Goal: Transaction & Acquisition: Purchase product/service

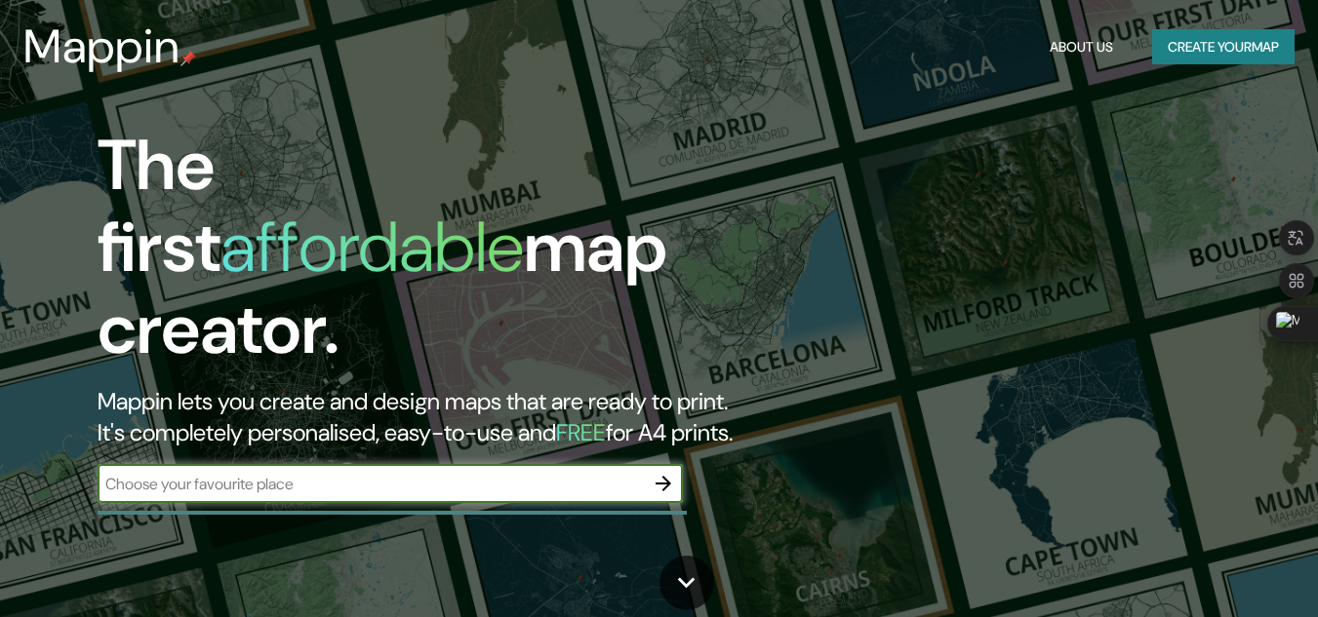
click at [1173, 54] on button "Create your map" at bounding box center [1223, 47] width 142 height 36
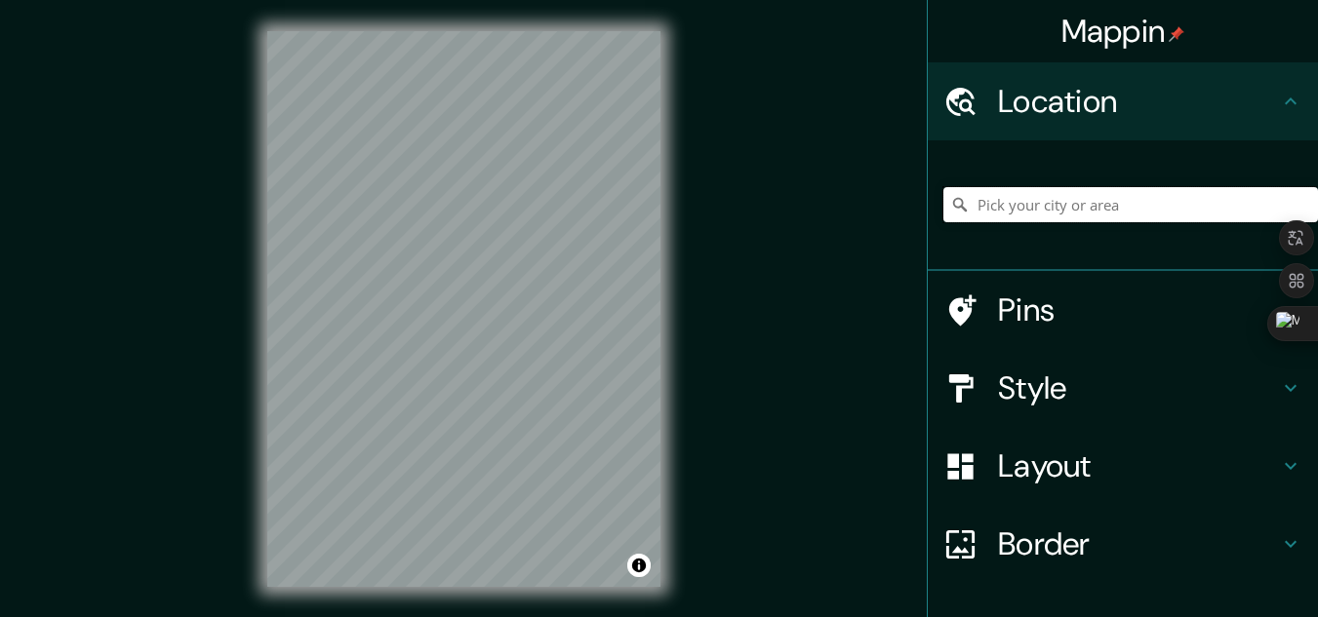
click at [1044, 207] on input "Pick your city or area" at bounding box center [1130, 204] width 375 height 35
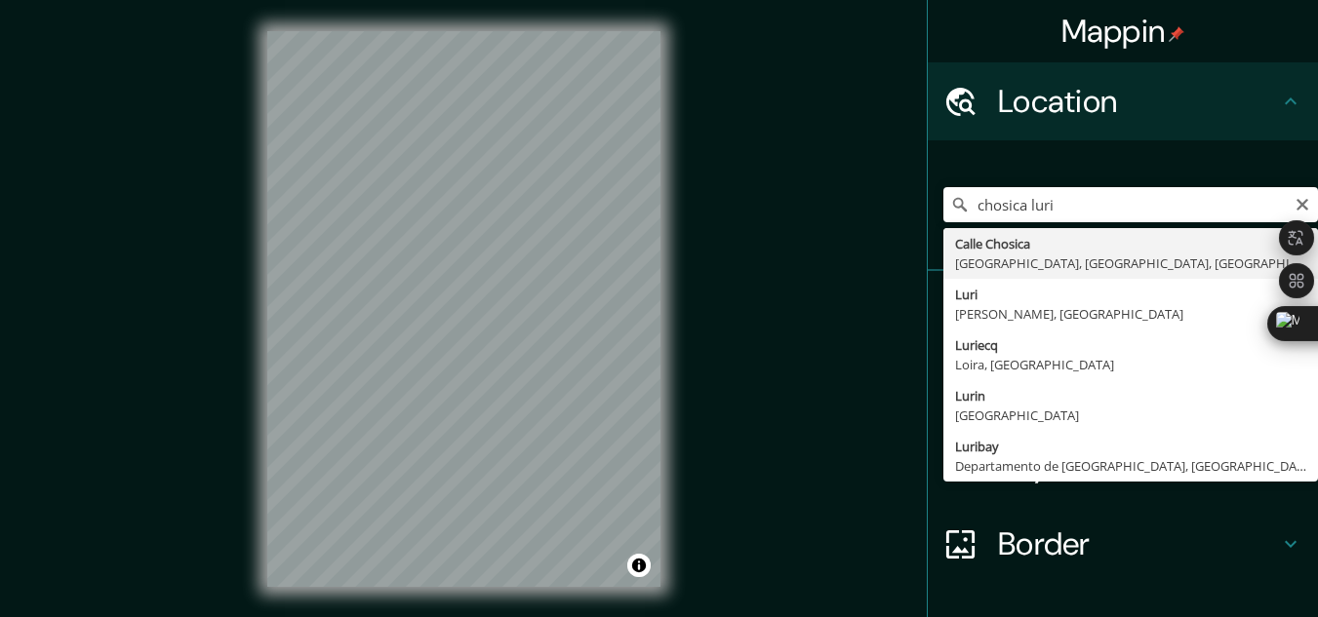
type input "[GEOGRAPHIC_DATA], [GEOGRAPHIC_DATA], [GEOGRAPHIC_DATA], [GEOGRAPHIC_DATA]"
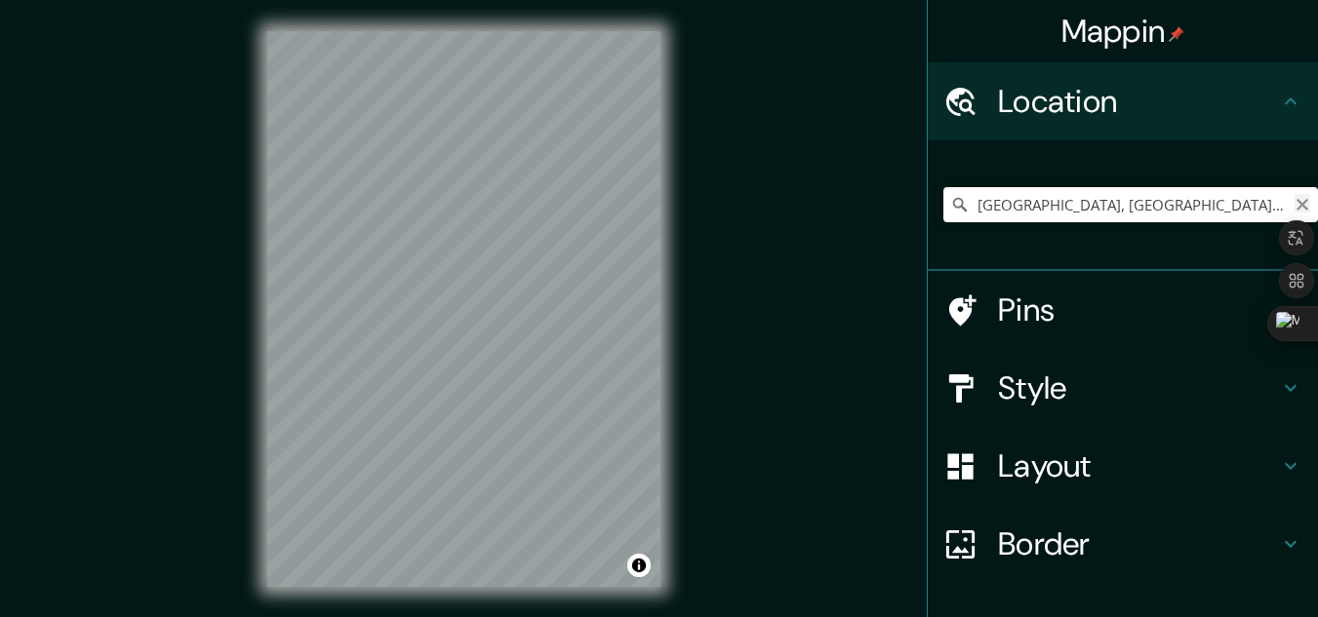
click at [1294, 206] on icon "Clear" at bounding box center [1302, 205] width 16 height 16
click at [1195, 206] on input "Pick your city or area" at bounding box center [1130, 204] width 375 height 35
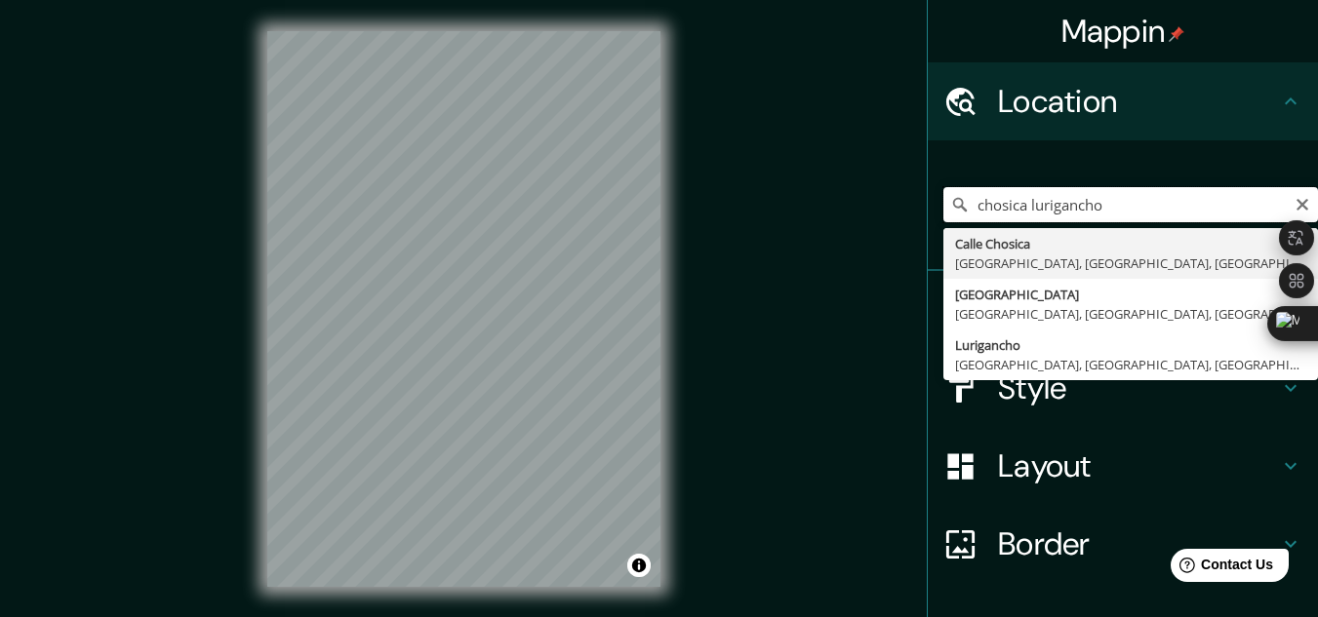
drag, startPoint x: 1099, startPoint y: 209, endPoint x: 1014, endPoint y: 218, distance: 85.3
click at [1014, 218] on input "chosica lurigancho" at bounding box center [1130, 204] width 375 height 35
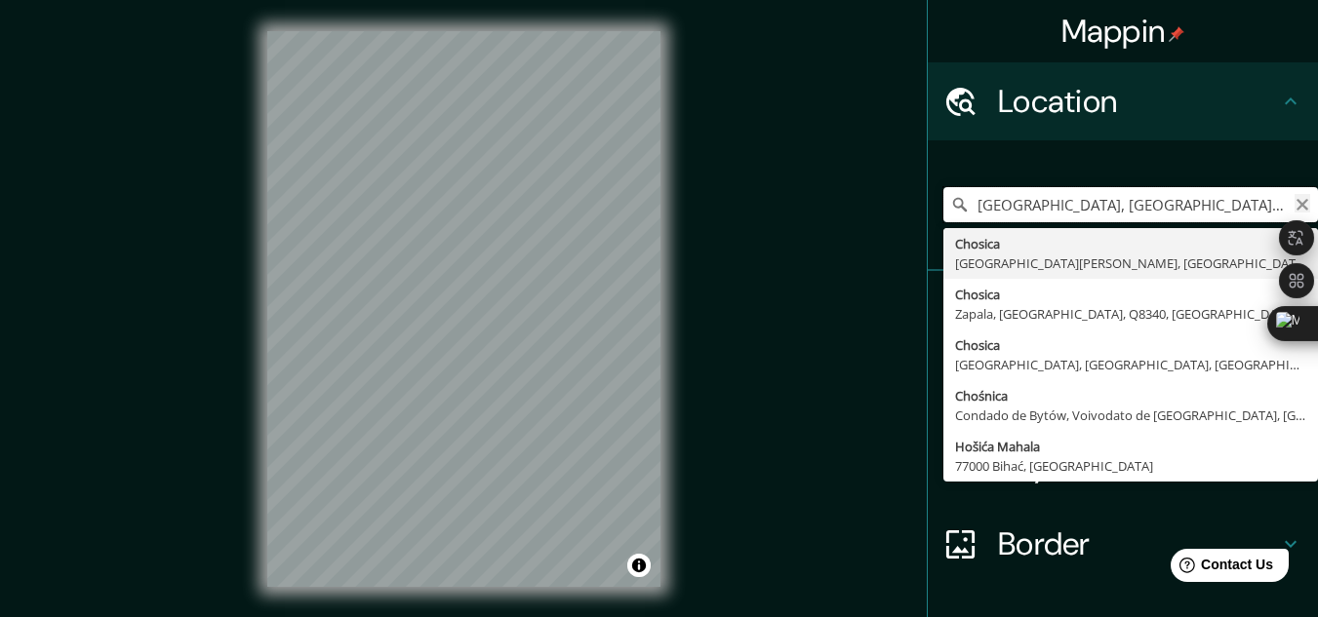
type input "[GEOGRAPHIC_DATA], [GEOGRAPHIC_DATA], [GEOGRAPHIC_DATA], [GEOGRAPHIC_DATA]"
click at [1294, 199] on icon "Clear" at bounding box center [1302, 205] width 16 height 16
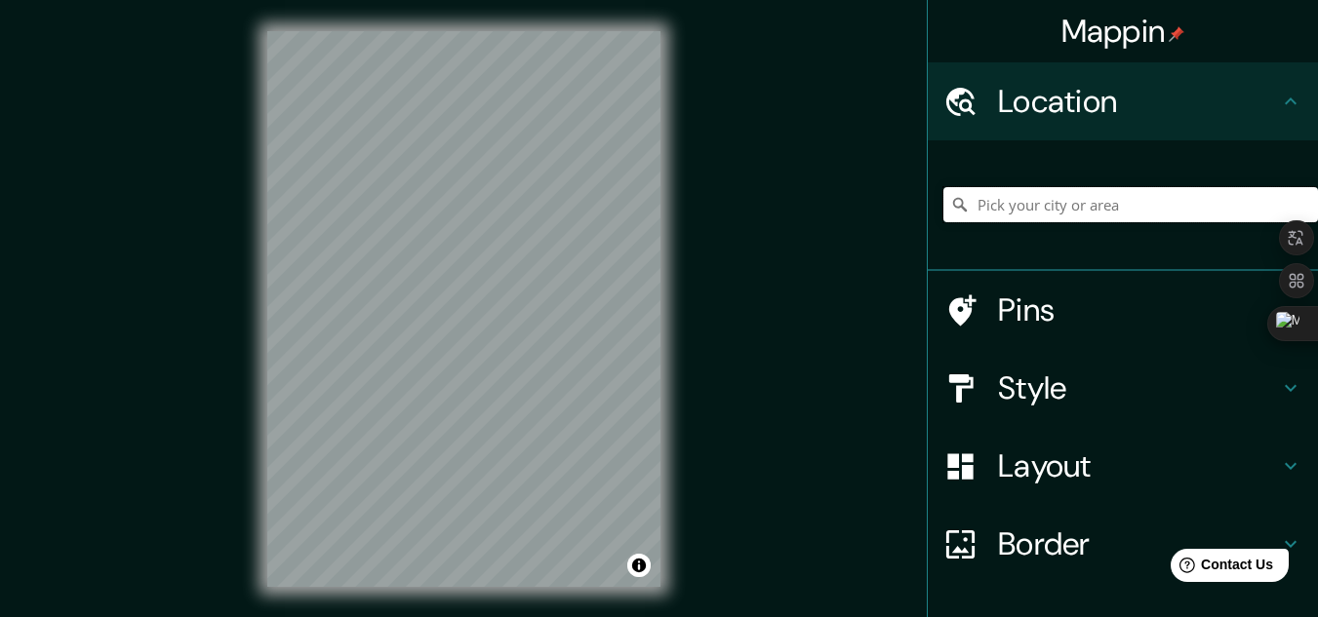
click at [1219, 216] on input "Pick your city or area" at bounding box center [1130, 204] width 375 height 35
click at [1062, 199] on input "Chosica, [GEOGRAPHIC_DATA][PERSON_NAME], [GEOGRAPHIC_DATA][PERSON_NAME] 8900000…" at bounding box center [1130, 204] width 375 height 35
click at [1281, 188] on input "Chosica, [GEOGRAPHIC_DATA][PERSON_NAME], [GEOGRAPHIC_DATA][PERSON_NAME] 8900000…" at bounding box center [1130, 204] width 375 height 35
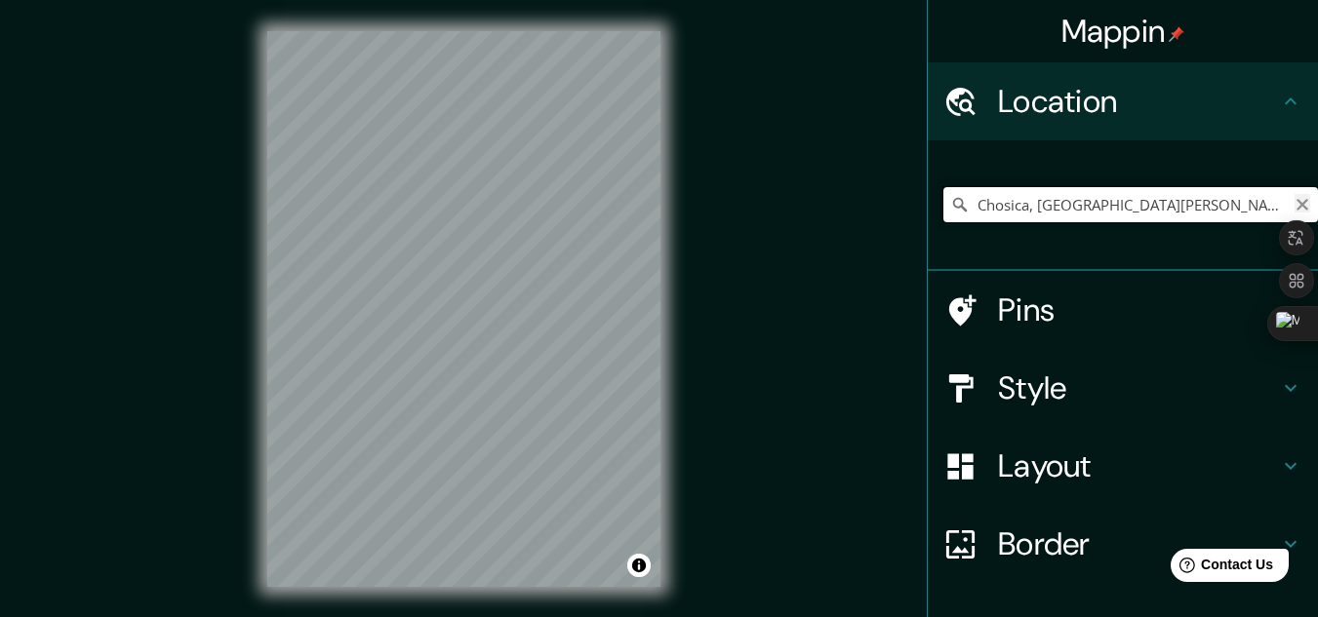
type input "Chosica, [GEOGRAPHIC_DATA][PERSON_NAME], [GEOGRAPHIC_DATA][PERSON_NAME] 8900000…"
click at [1294, 203] on icon "Clear" at bounding box center [1302, 205] width 16 height 16
click at [1231, 207] on input "Pick your city or area" at bounding box center [1130, 204] width 375 height 35
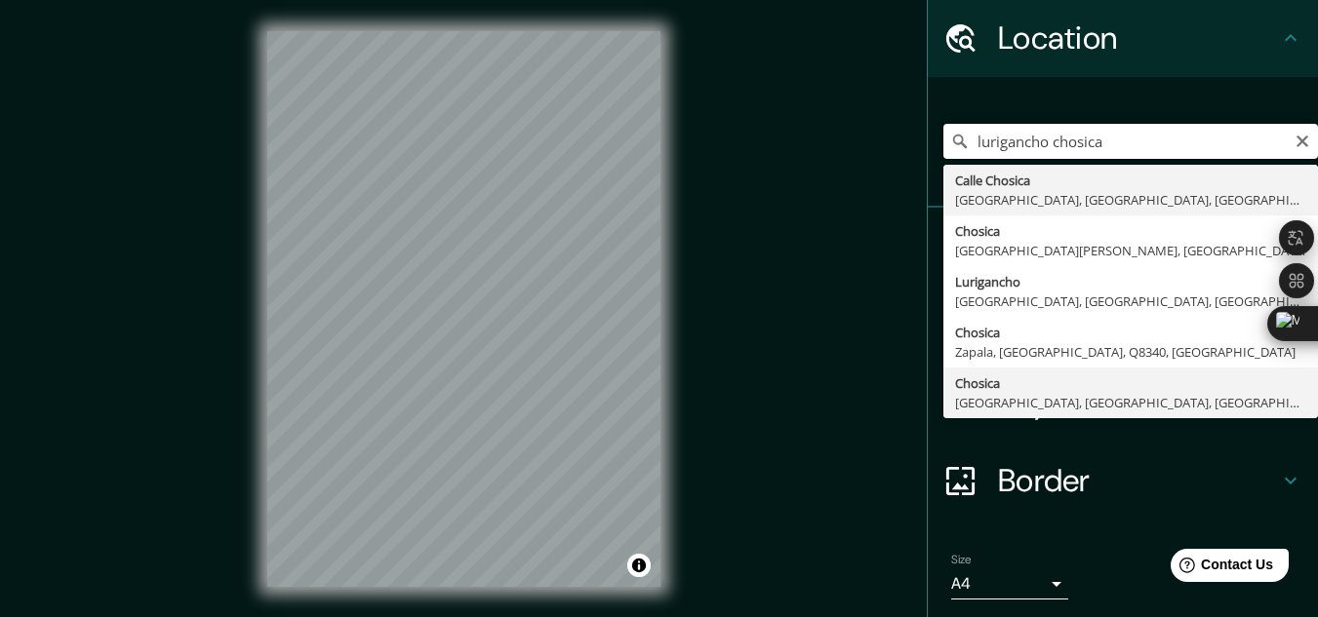
scroll to position [98, 0]
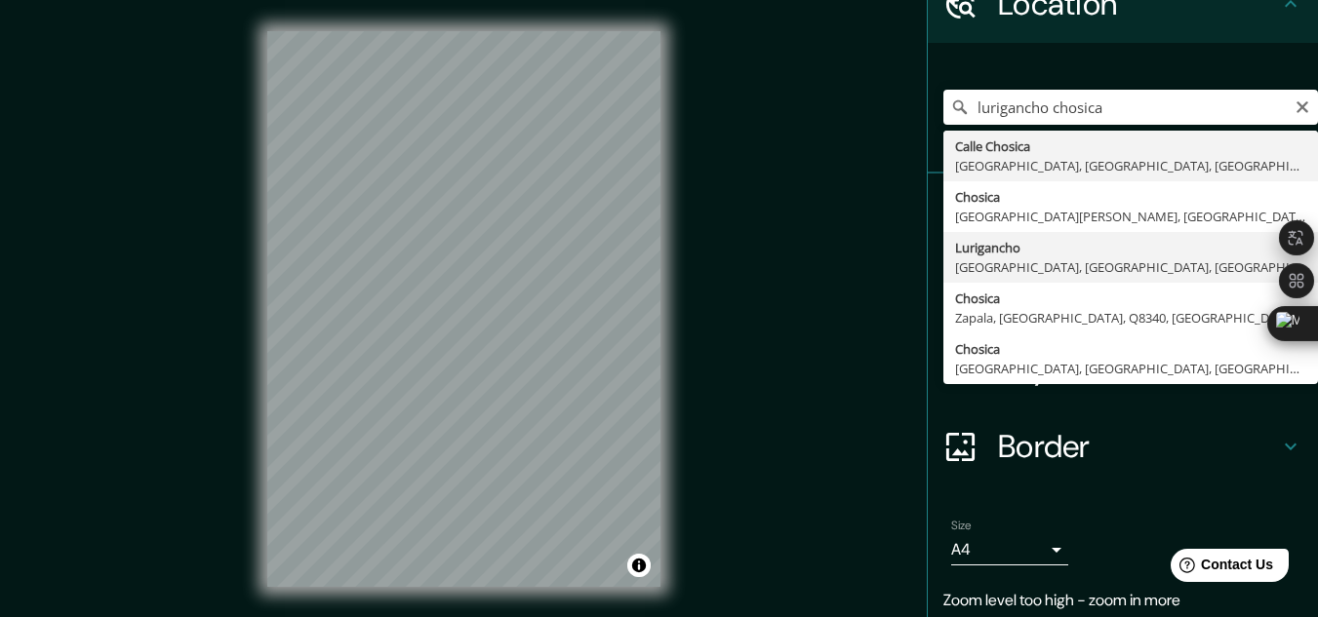
type input "Lurigancho, [GEOGRAPHIC_DATA], [GEOGRAPHIC_DATA], [GEOGRAPHIC_DATA]"
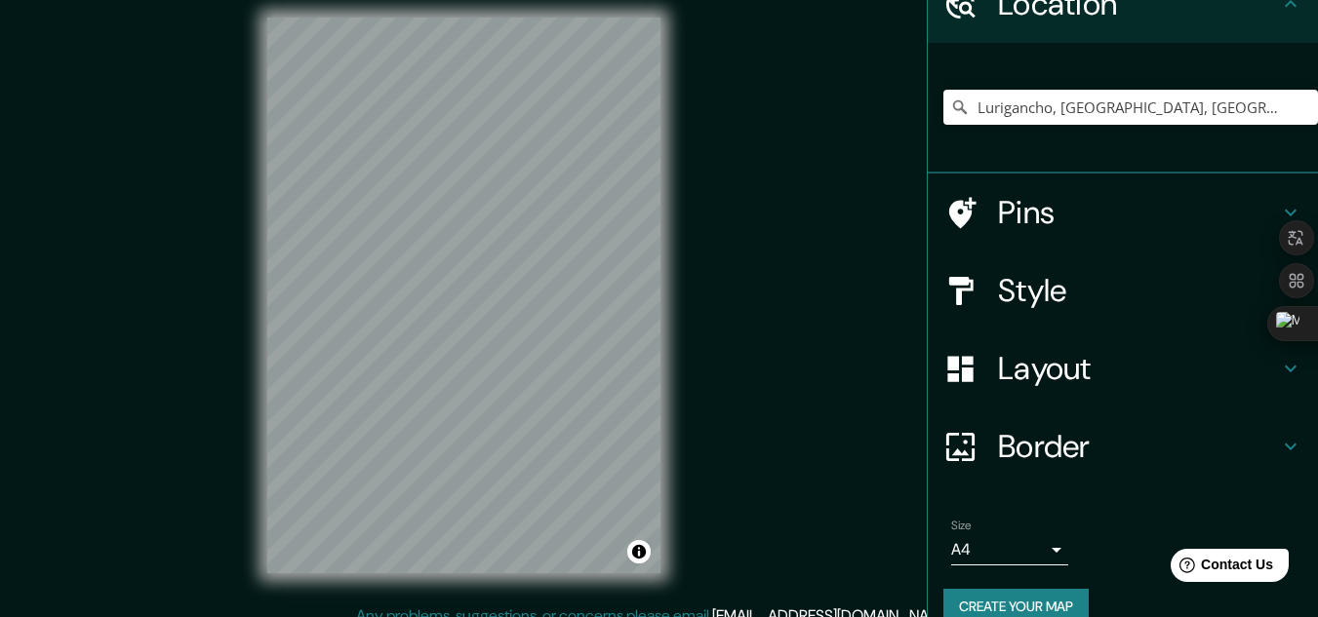
scroll to position [32, 0]
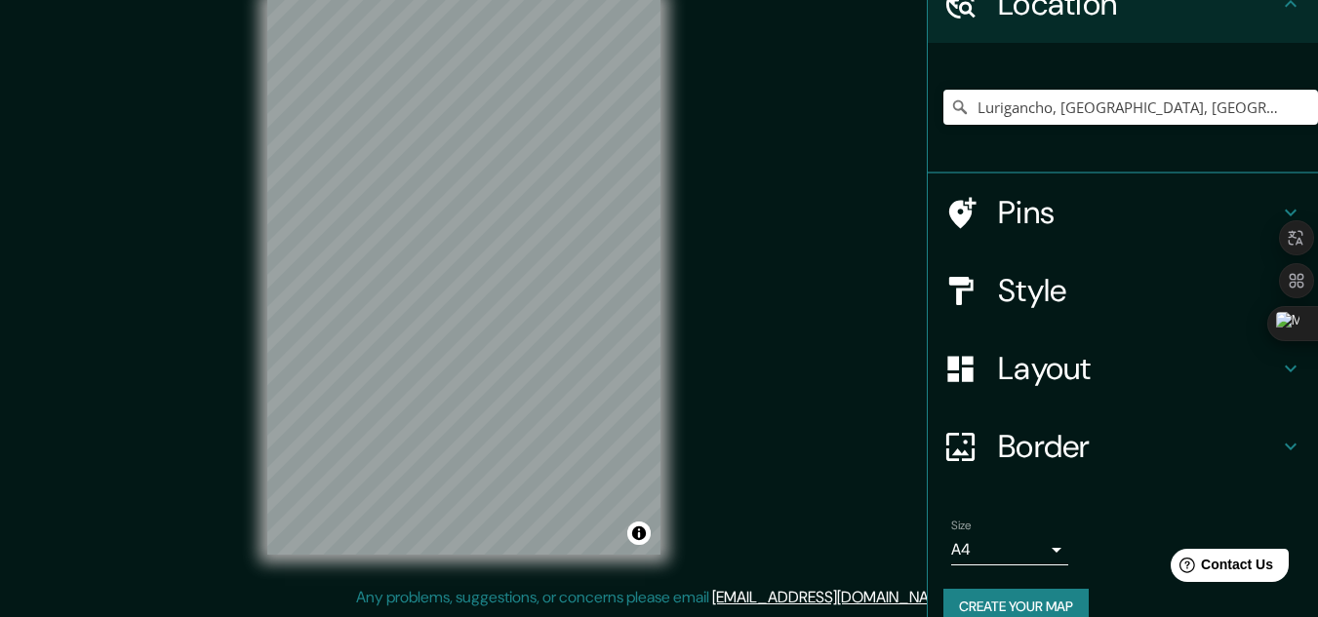
click at [666, 225] on div "© Mapbox © OpenStreetMap Improve this map" at bounding box center [464, 277] width 456 height 618
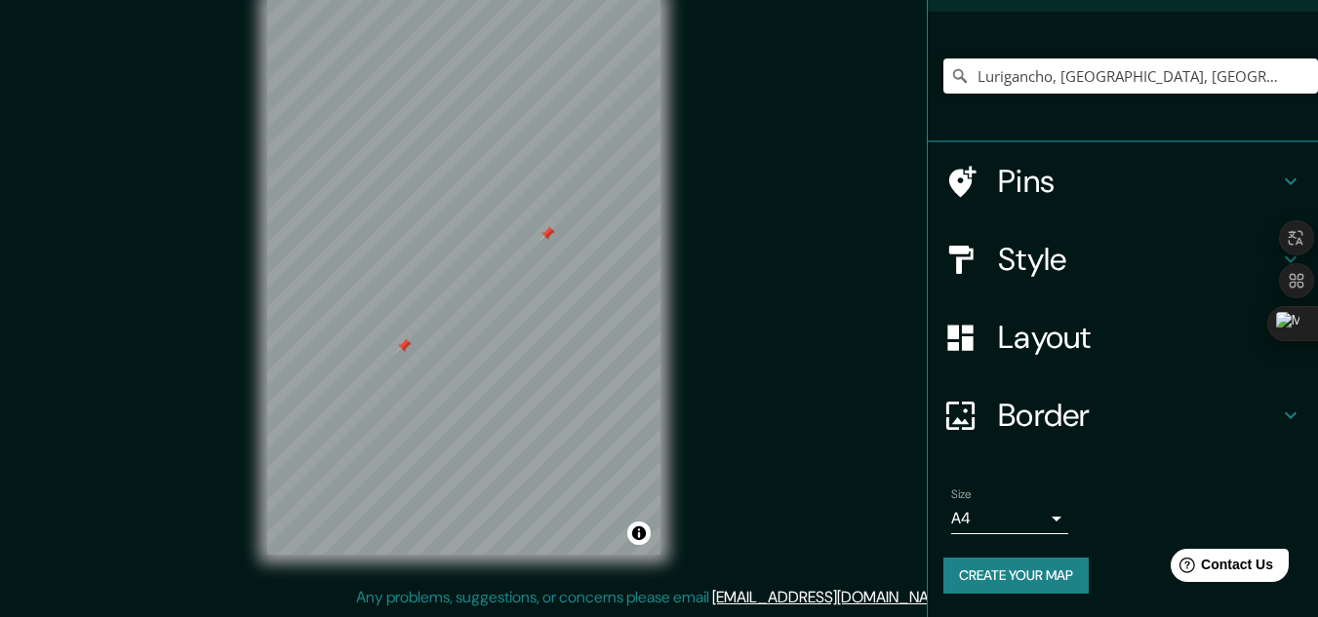
click at [1031, 520] on body "Mappin Location [GEOGRAPHIC_DATA], [GEOGRAPHIC_DATA], [GEOGRAPHIC_DATA], [GEOGR…" at bounding box center [659, 276] width 1318 height 617
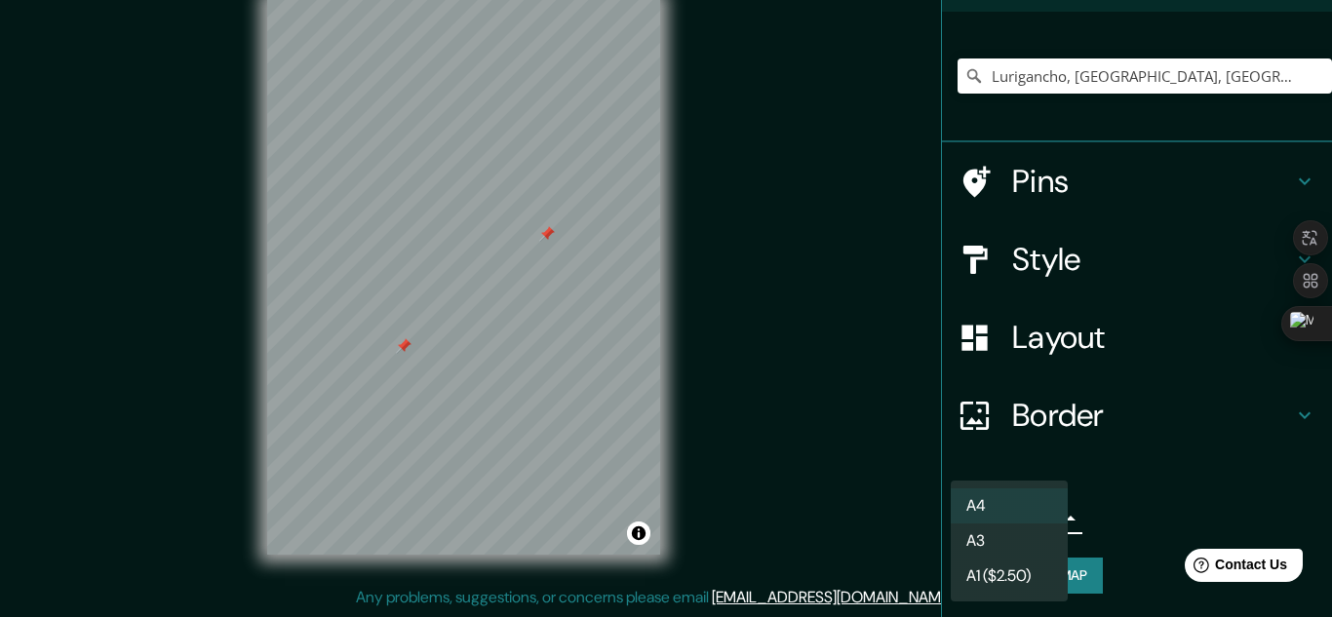
click at [1018, 495] on li "A4" at bounding box center [1009, 506] width 117 height 35
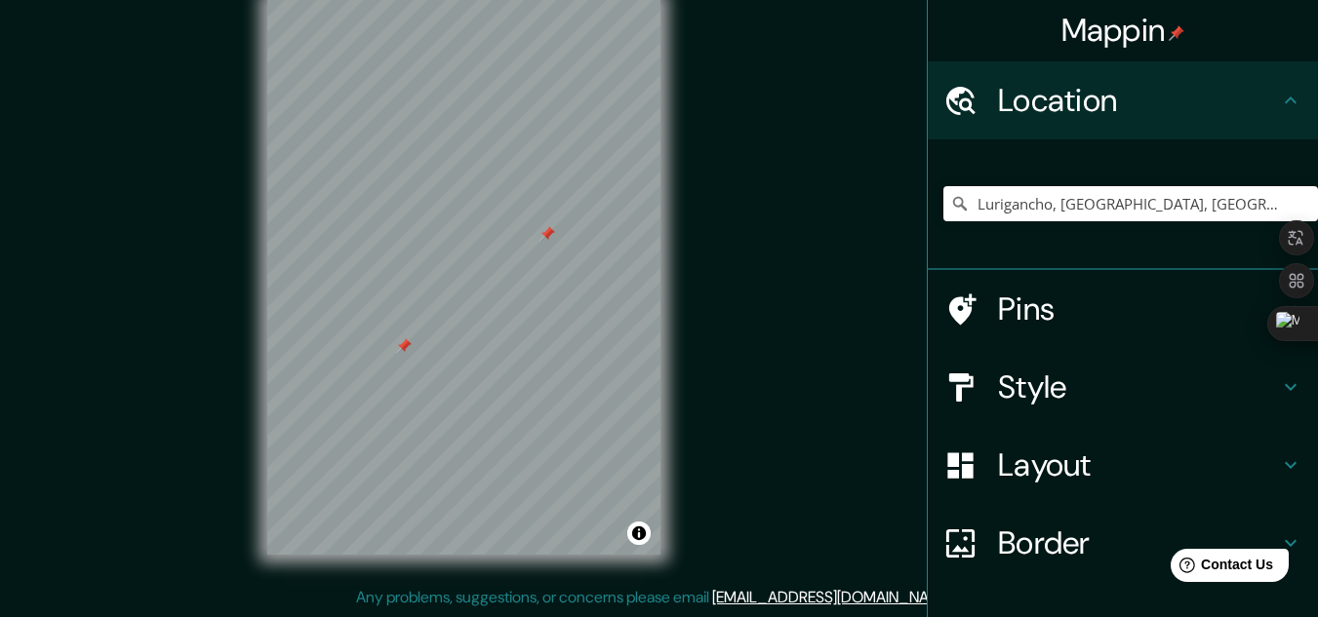
scroll to position [0, 0]
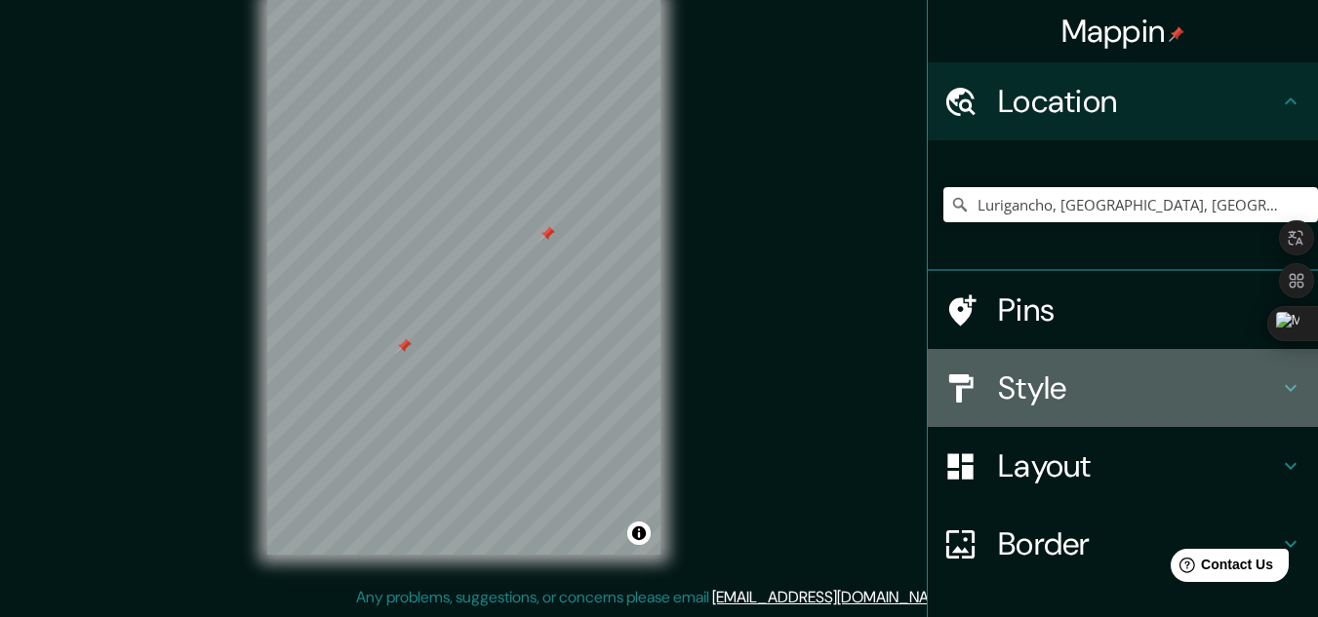
click at [1124, 398] on h4 "Style" at bounding box center [1138, 388] width 281 height 39
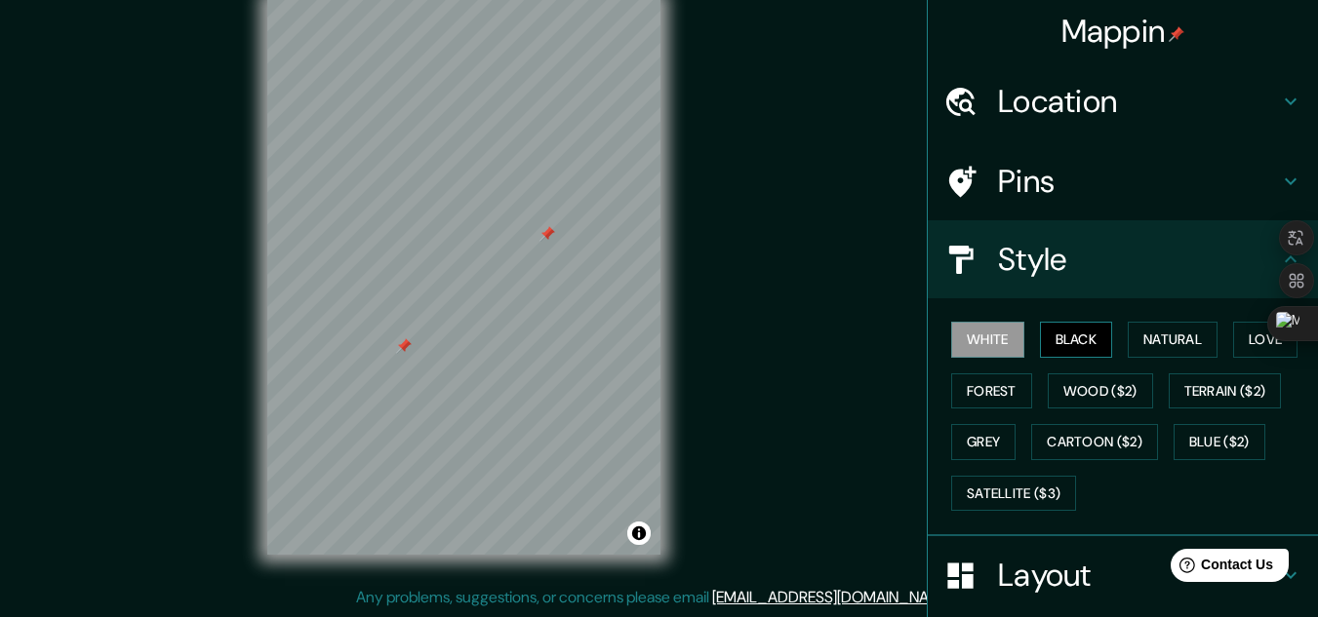
click at [1051, 341] on button "Black" at bounding box center [1076, 340] width 73 height 36
click at [1063, 346] on button "Black" at bounding box center [1076, 340] width 73 height 36
click at [1159, 333] on button "Natural" at bounding box center [1173, 340] width 90 height 36
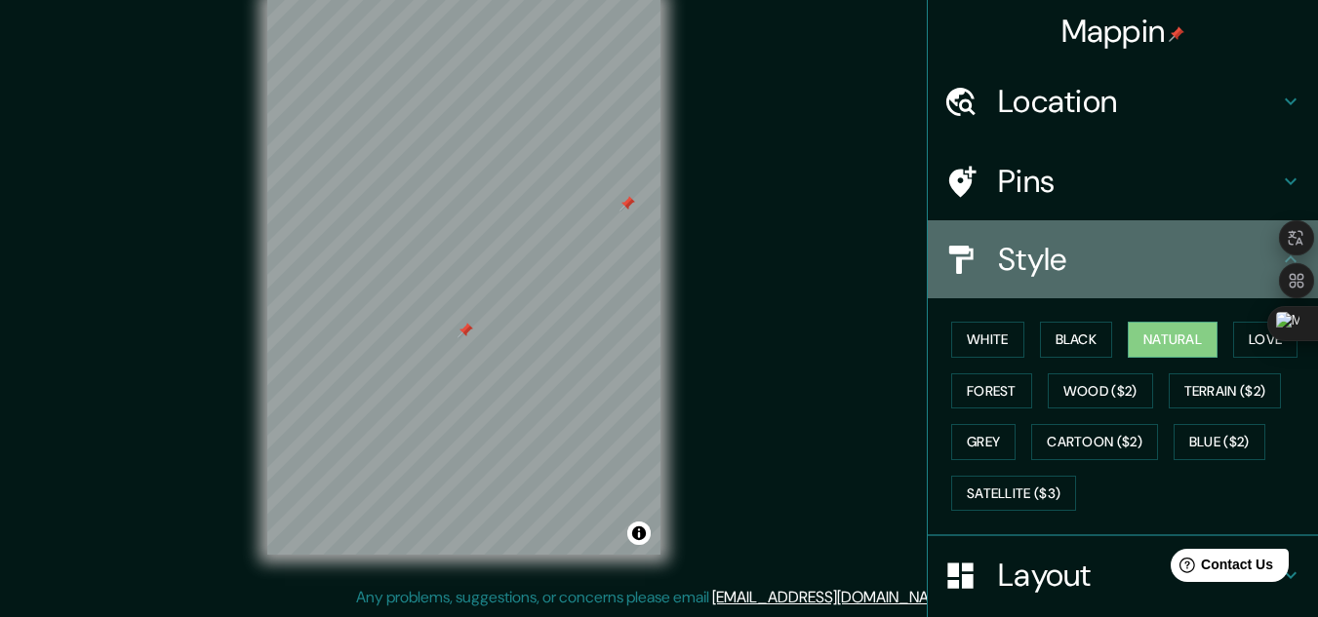
click at [1073, 278] on h4 "Style" at bounding box center [1138, 259] width 281 height 39
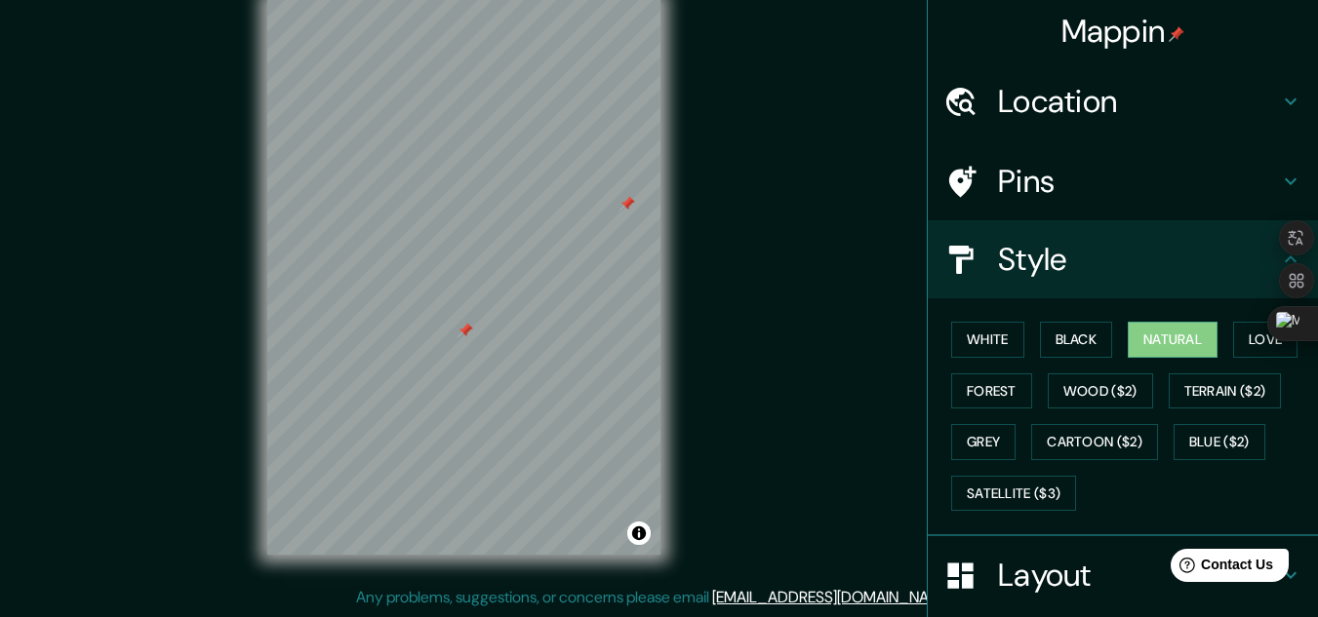
click at [1174, 252] on h4 "Style" at bounding box center [1138, 259] width 281 height 39
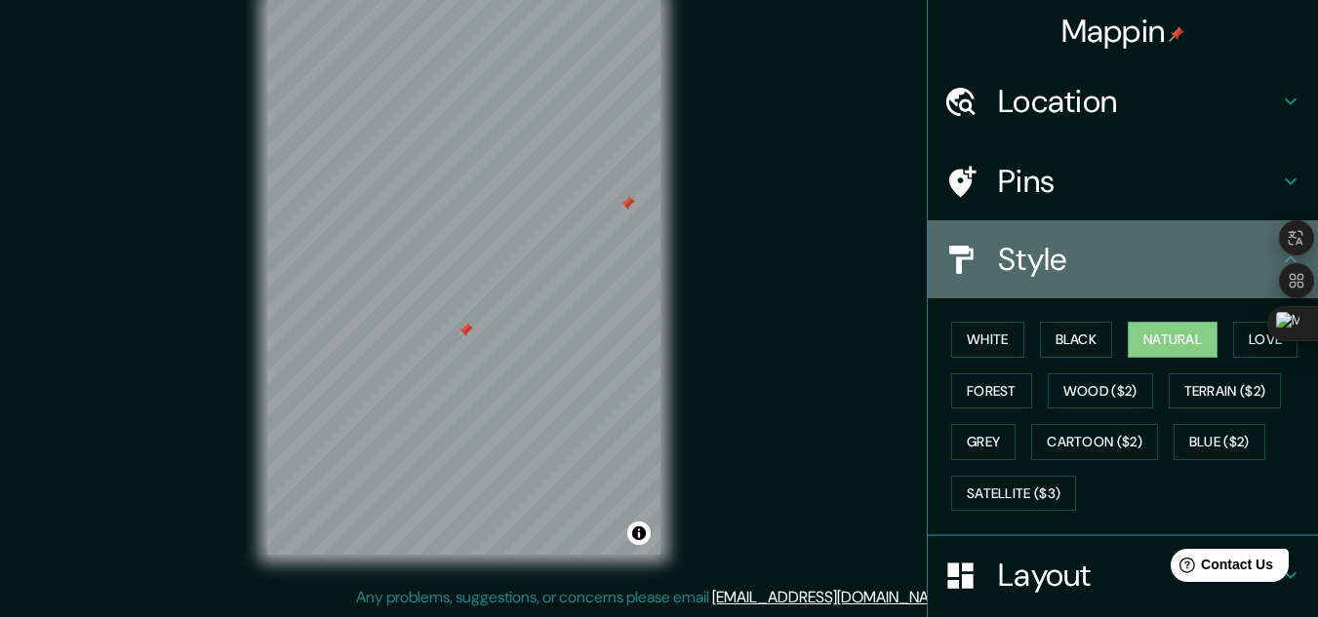
click at [1226, 255] on h4 "Style" at bounding box center [1138, 259] width 281 height 39
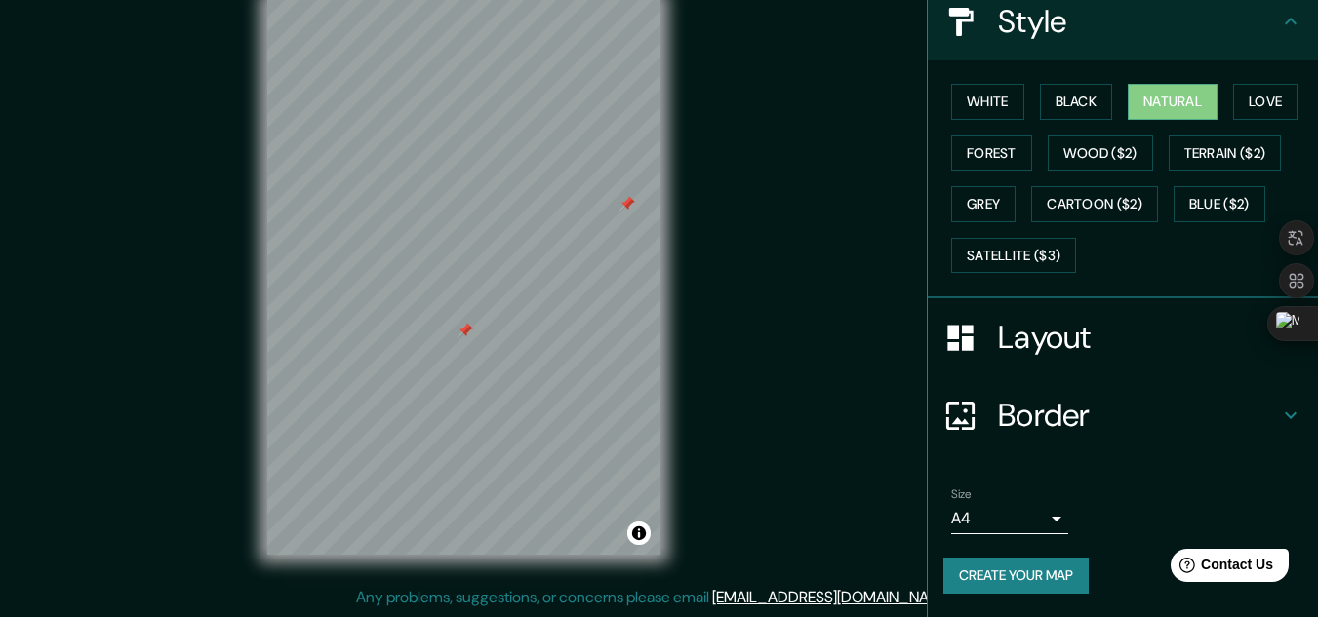
click at [1092, 334] on h4 "Layout" at bounding box center [1138, 337] width 281 height 39
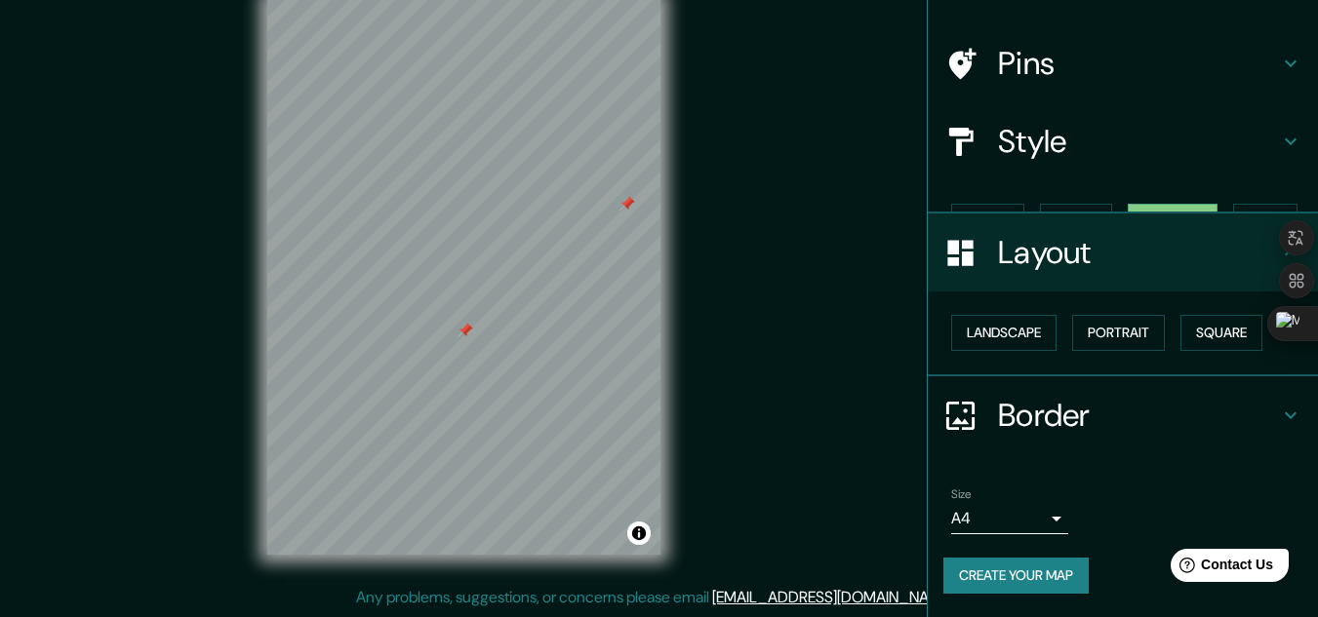
scroll to position [84, 0]
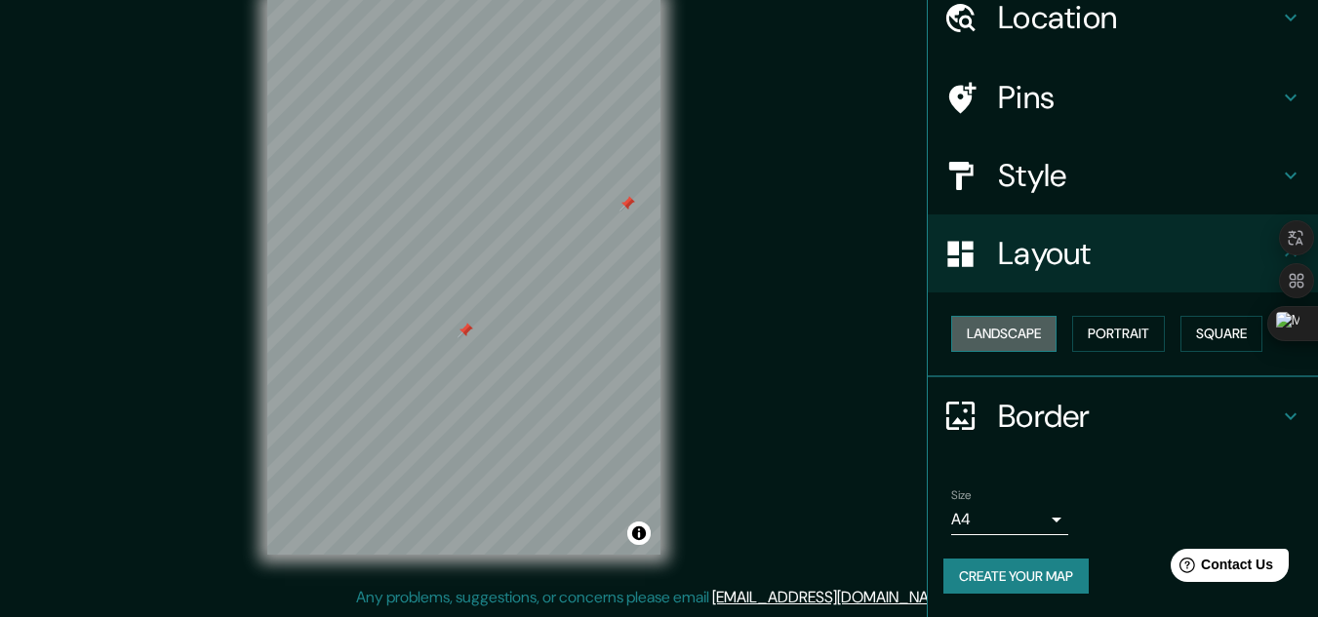
click at [1017, 331] on button "Landscape" at bounding box center [1003, 334] width 105 height 36
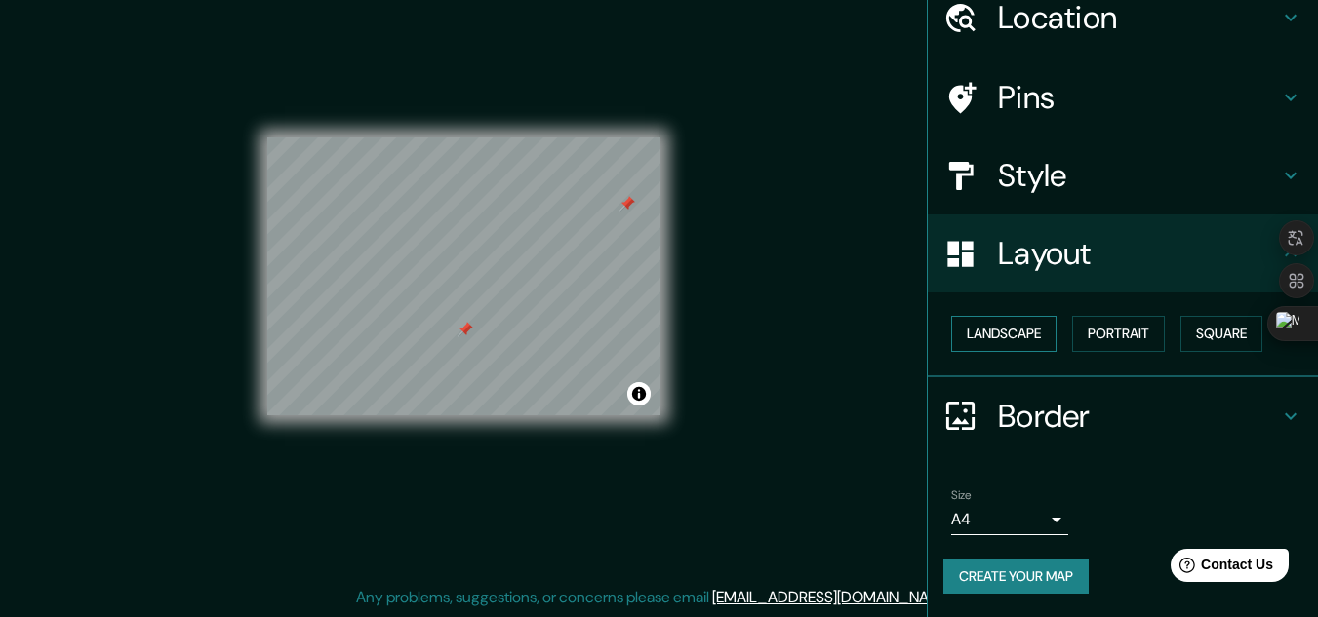
click at [1017, 331] on button "Landscape" at bounding box center [1003, 334] width 105 height 36
click at [1101, 339] on button "Portrait" at bounding box center [1118, 334] width 93 height 36
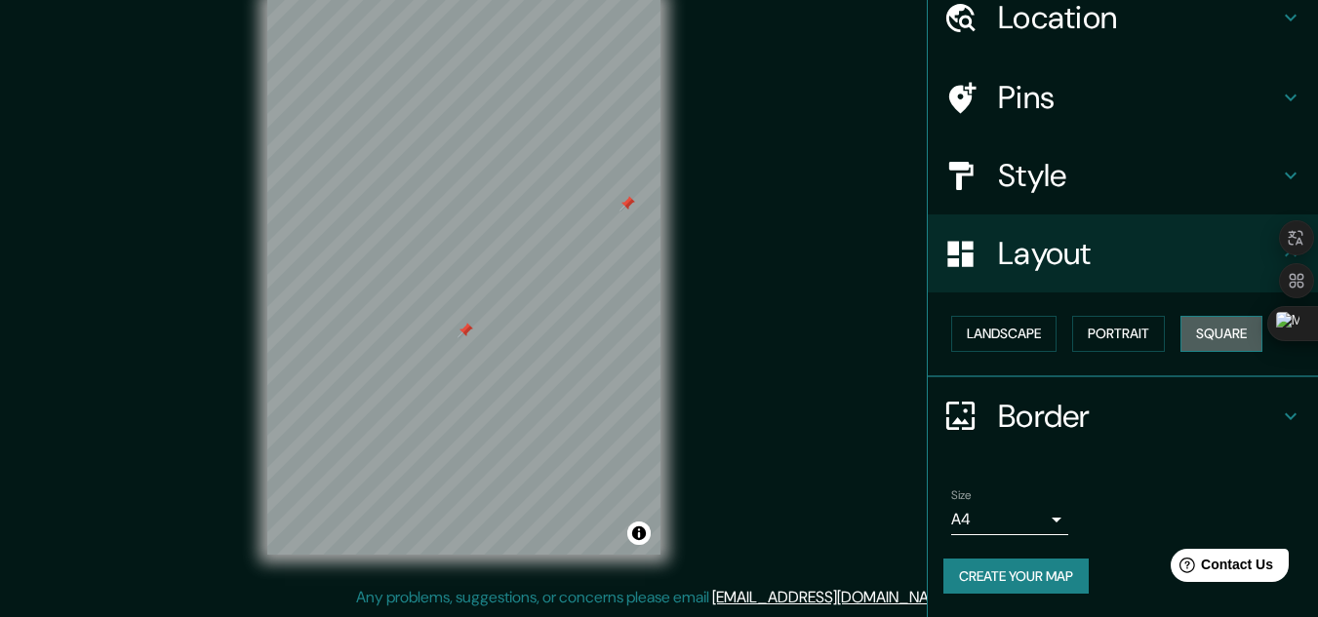
click at [1213, 343] on button "Square" at bounding box center [1221, 334] width 82 height 36
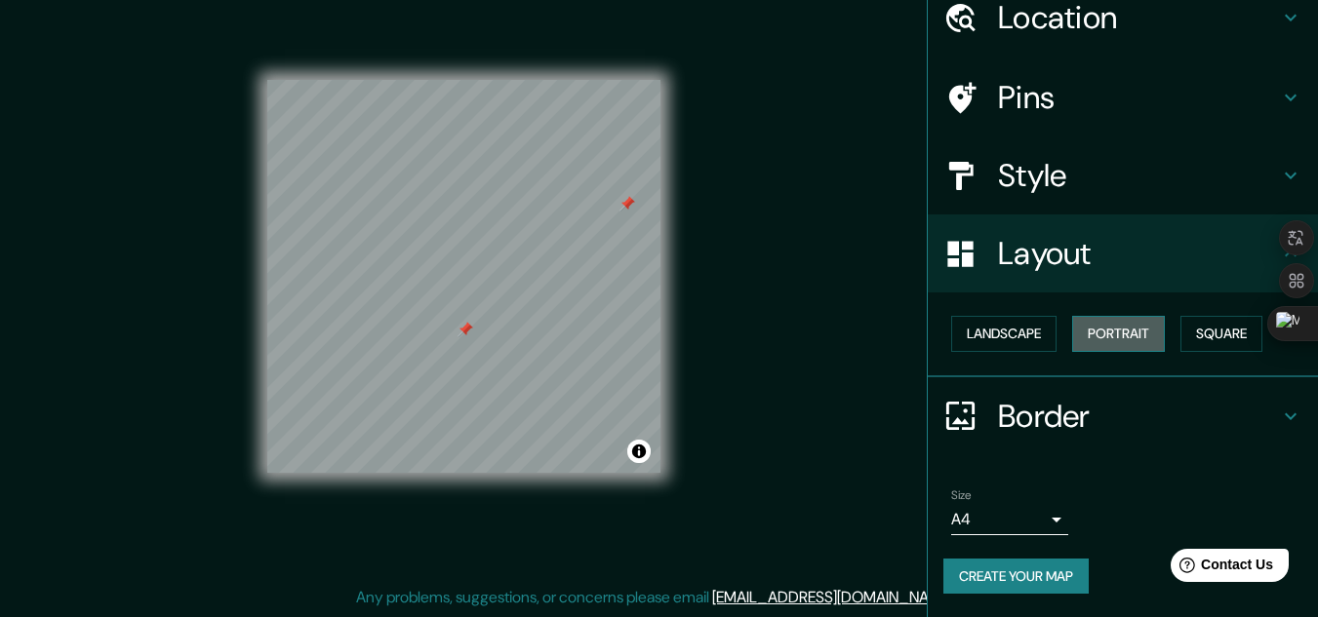
click at [1130, 335] on button "Portrait" at bounding box center [1118, 334] width 93 height 36
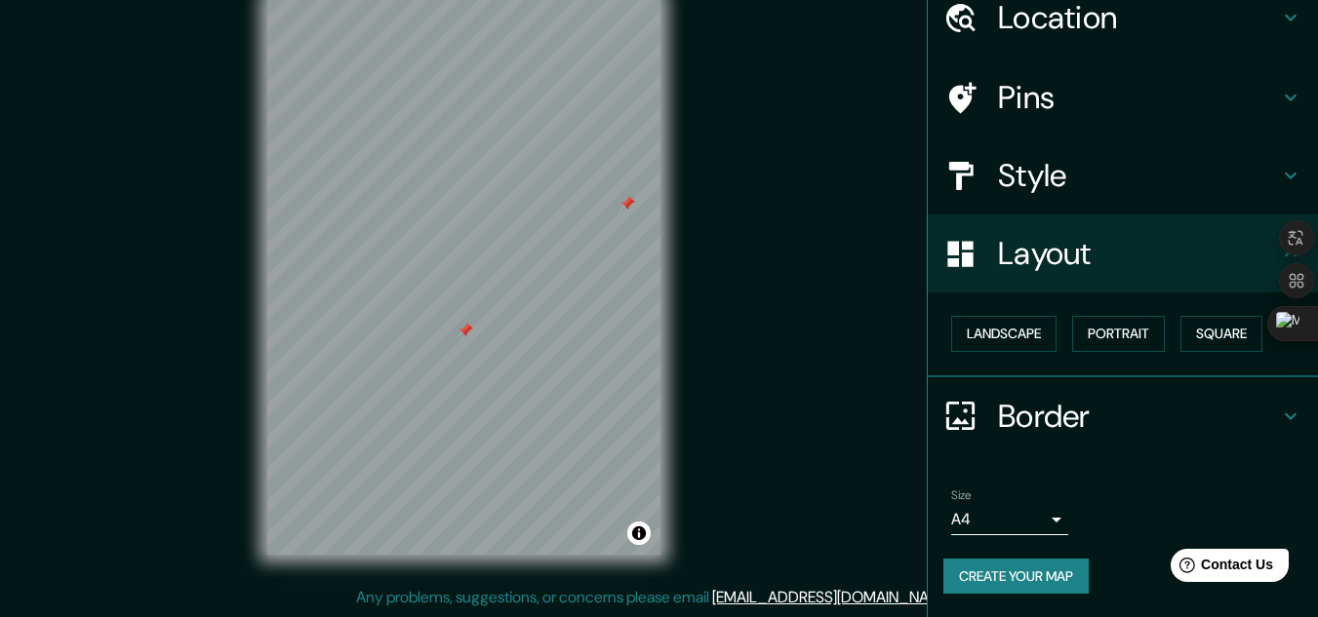
click at [1073, 410] on h4 "Border" at bounding box center [1138, 416] width 281 height 39
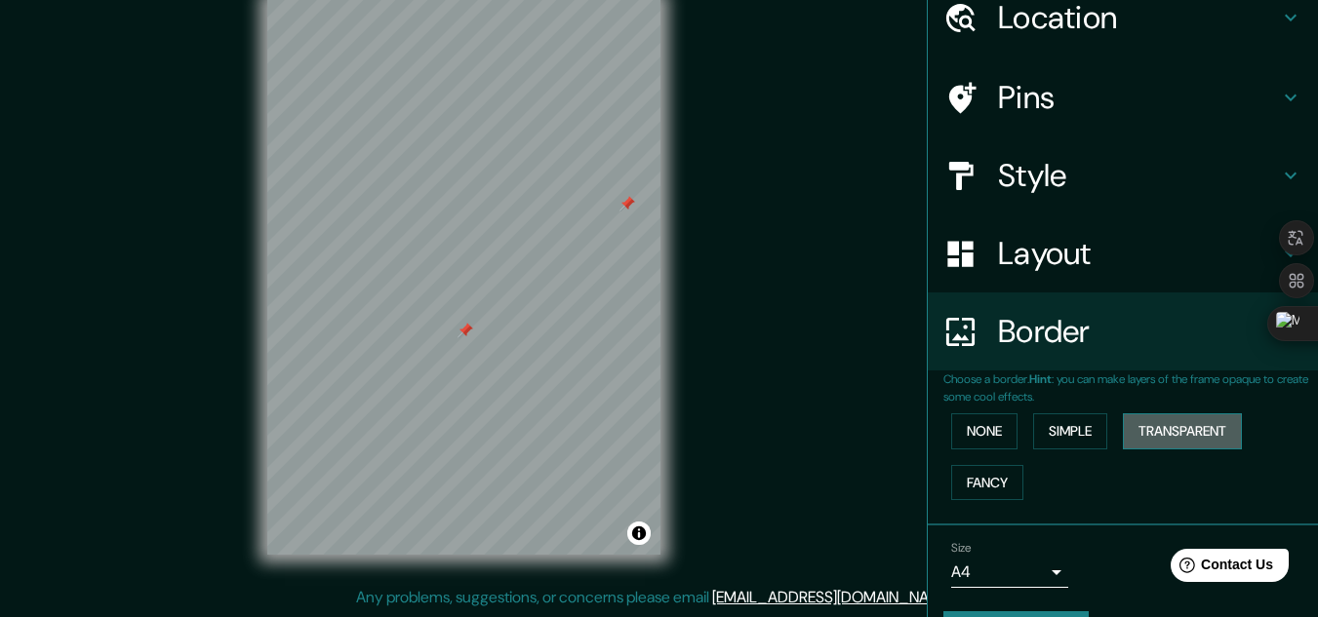
click at [1128, 424] on button "Transparent" at bounding box center [1182, 432] width 119 height 36
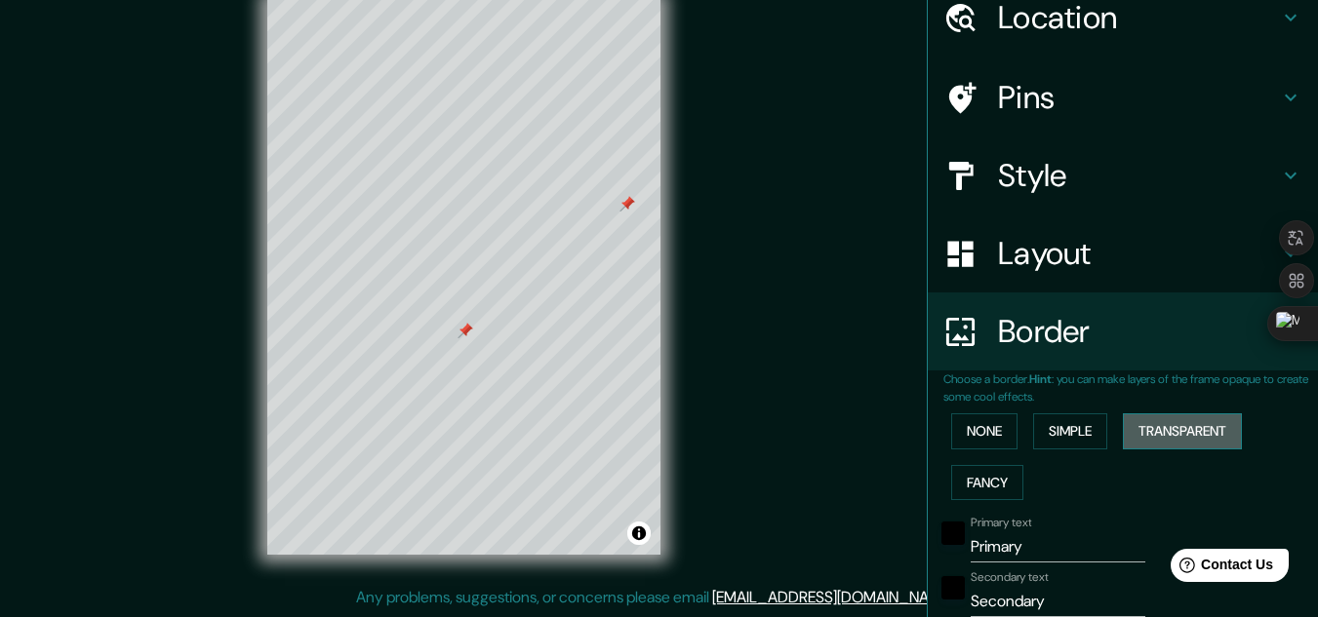
click at [1128, 424] on button "Transparent" at bounding box center [1182, 432] width 119 height 36
type input "193"
type input "32"
click at [1089, 435] on button "Simple" at bounding box center [1070, 432] width 74 height 36
click at [973, 446] on button "None" at bounding box center [984, 432] width 66 height 36
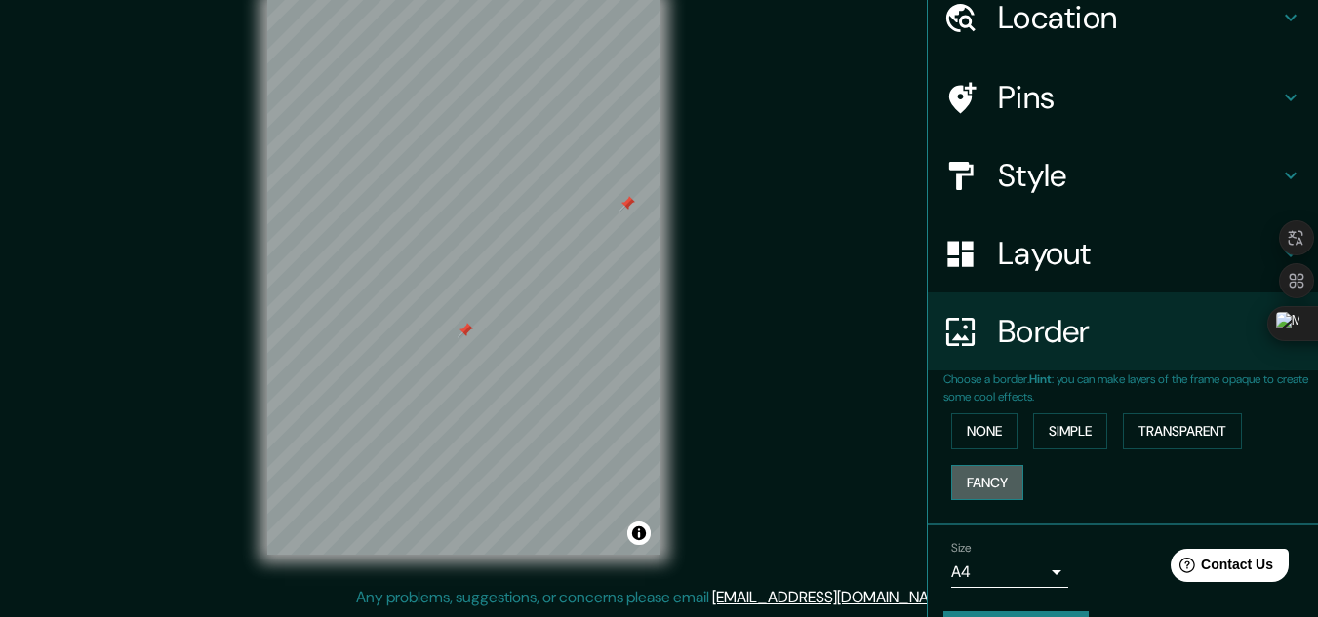
click at [957, 498] on button "Fancy" at bounding box center [987, 483] width 72 height 36
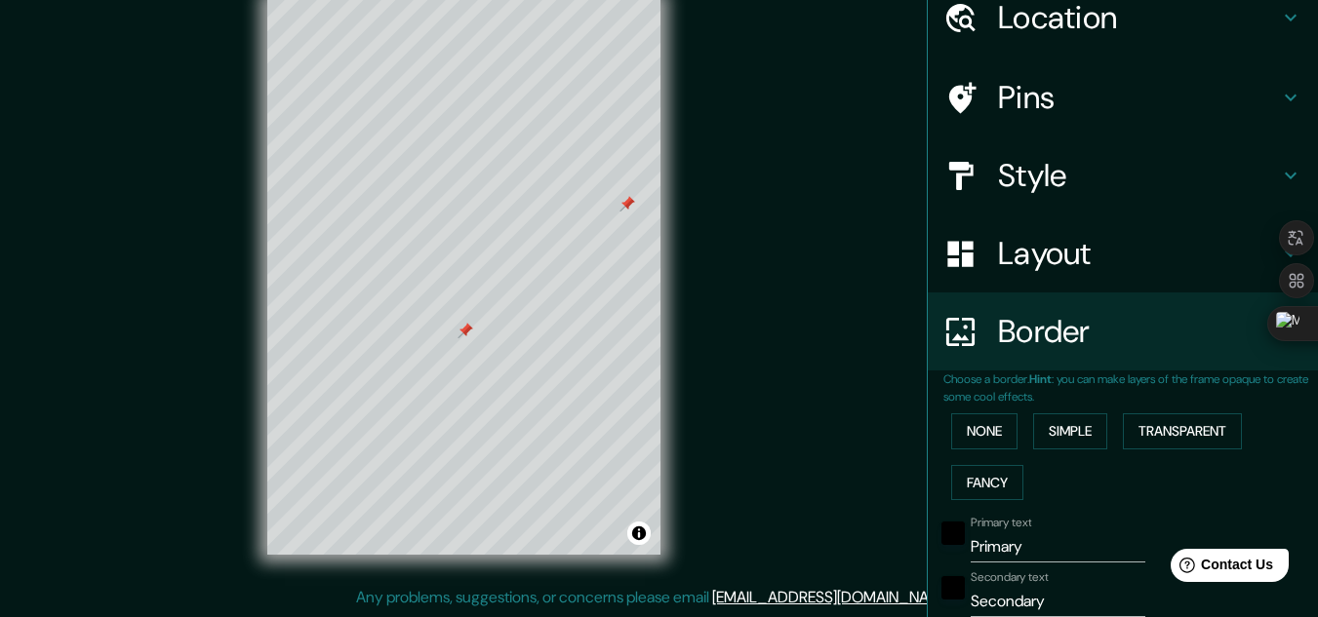
click at [974, 409] on div "None Simple Transparent Fancy" at bounding box center [1130, 457] width 375 height 102
click at [970, 416] on button "None" at bounding box center [984, 432] width 66 height 36
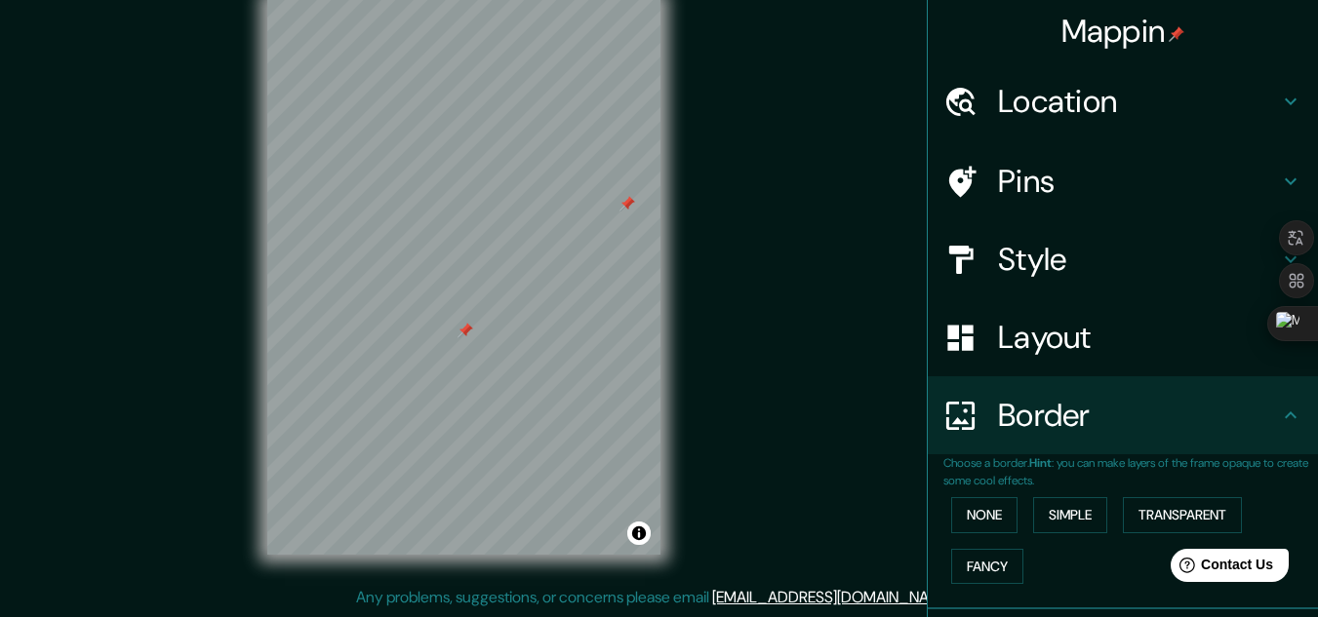
scroll to position [0, 0]
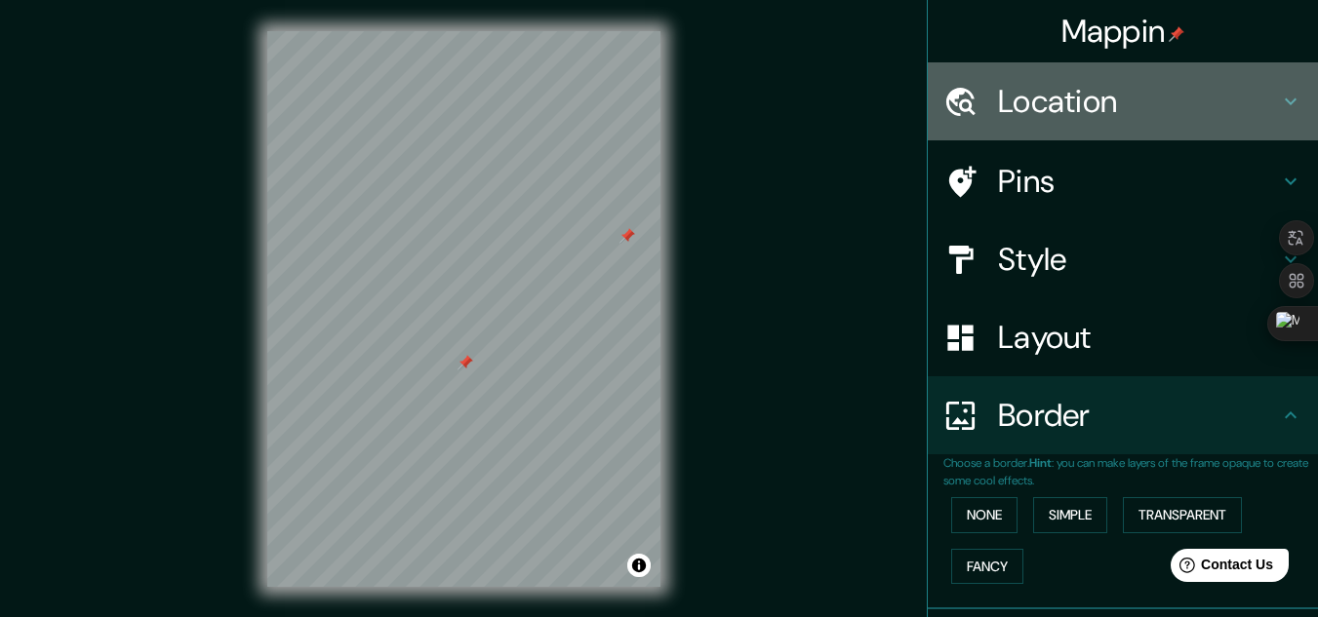
click at [1049, 114] on h4 "Location" at bounding box center [1138, 101] width 281 height 39
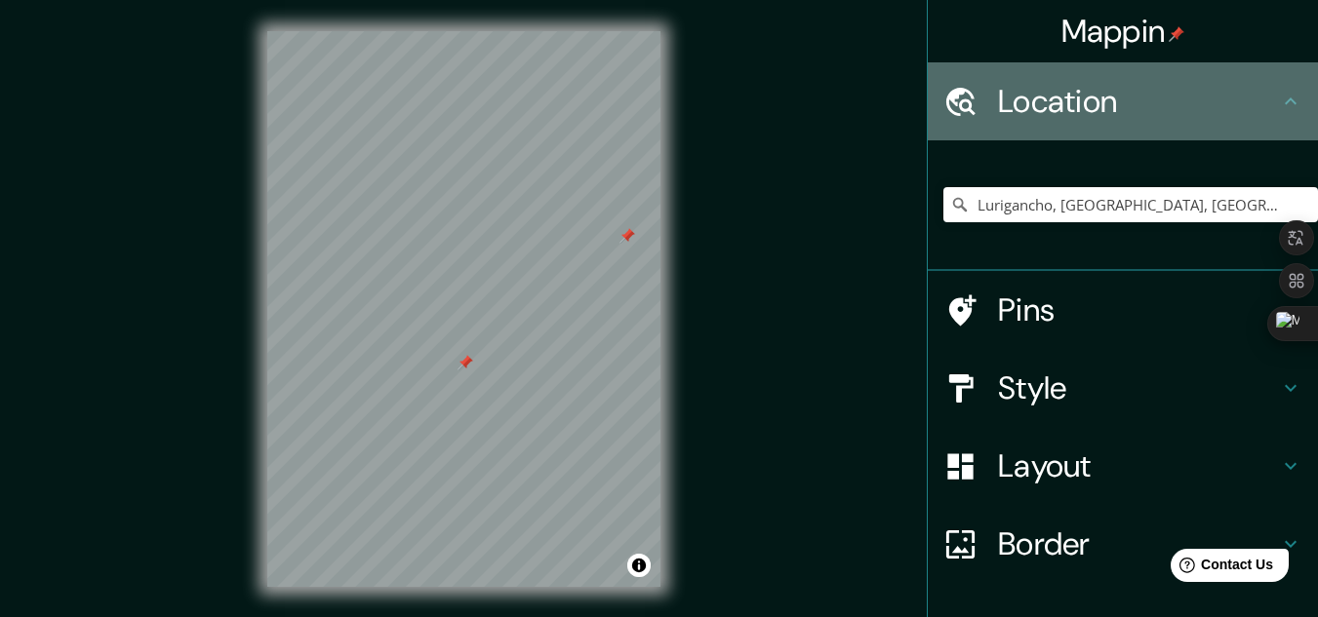
click at [1048, 114] on h4 "Location" at bounding box center [1138, 101] width 281 height 39
